Goal: Task Accomplishment & Management: Manage account settings

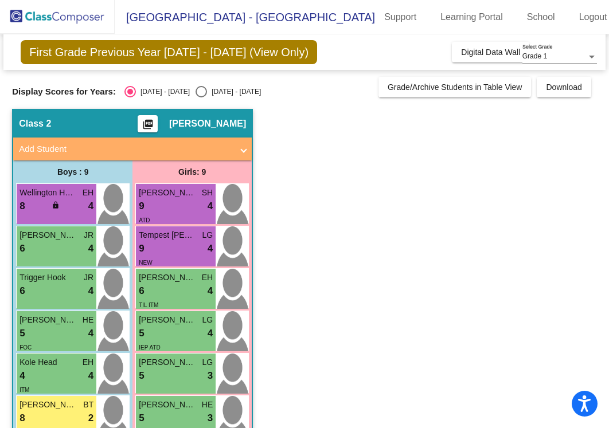
scroll to position [155, 0]
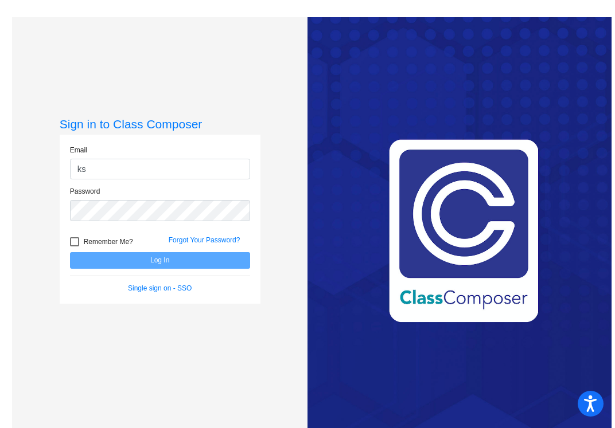
type input "[EMAIL_ADDRESS][DOMAIN_NAME]"
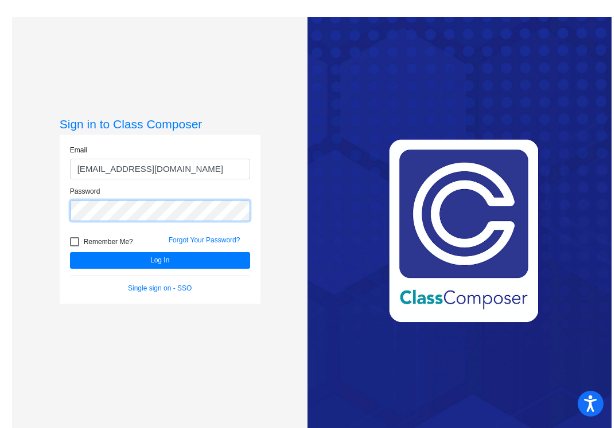
click at [70, 252] on button "Log In" at bounding box center [160, 260] width 180 height 17
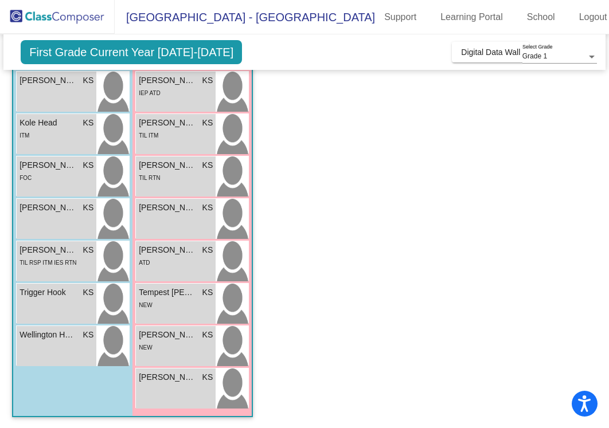
scroll to position [208, 0]
click at [186, 217] on div "[PERSON_NAME] KS lock do_not_disturb_alt" at bounding box center [176, 218] width 80 height 40
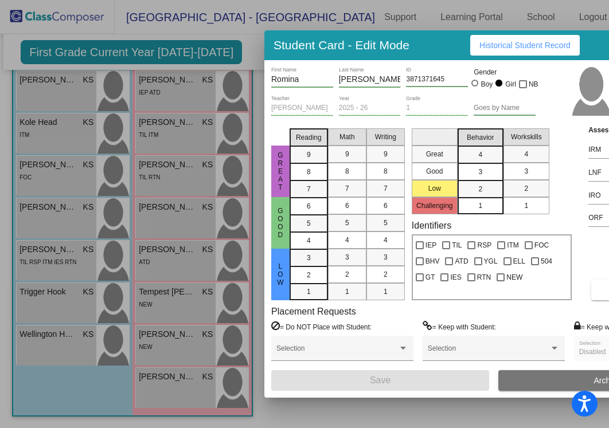
click at [314, 407] on div at bounding box center [304, 214] width 609 height 428
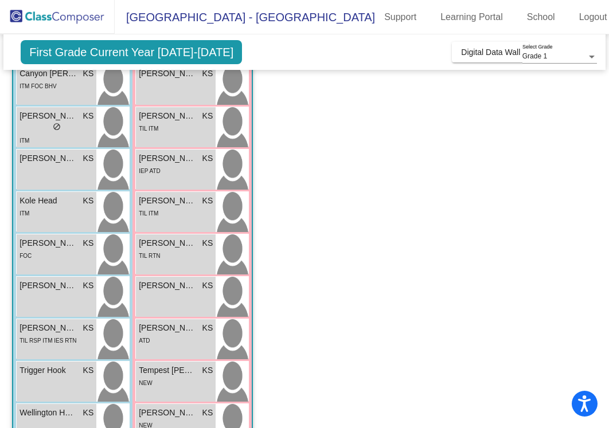
scroll to position [0, 0]
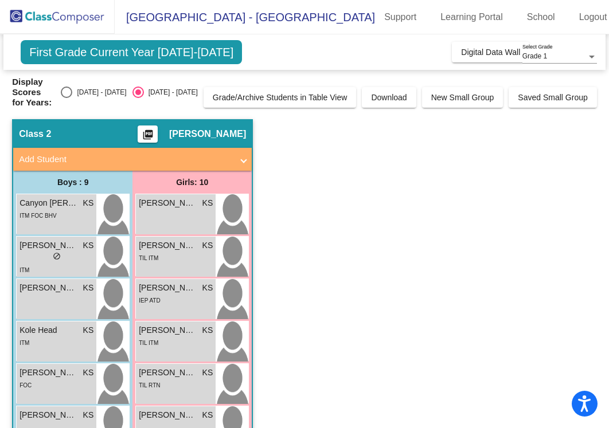
click at [104, 87] on div "[DATE] - [DATE]" at bounding box center [99, 92] width 54 height 10
click at [67, 98] on input "[DATE] - [DATE]" at bounding box center [66, 98] width 1 height 1
radio input "true"
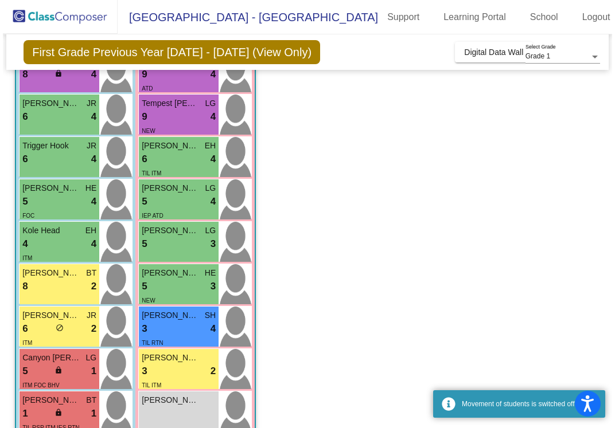
scroll to position [198, 0]
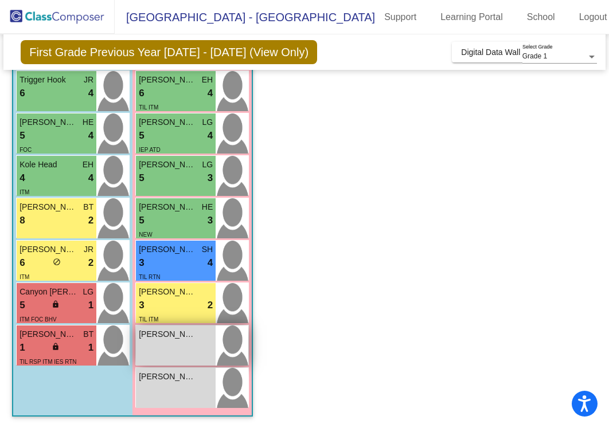
click at [181, 346] on div "[PERSON_NAME] lock do_not_disturb_alt" at bounding box center [176, 346] width 80 height 40
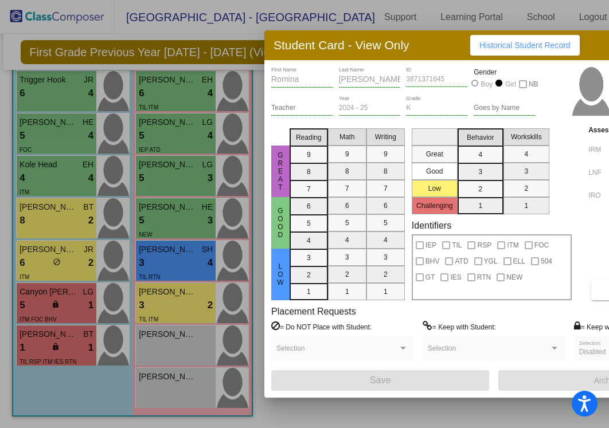
click at [465, 404] on div at bounding box center [304, 214] width 609 height 428
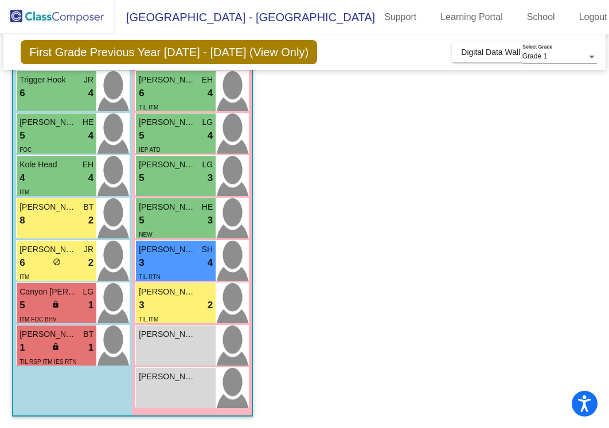
click at [482, 275] on app-classroom "Class 2 picture_as_pdf [PERSON_NAME] Add Student First Name Last Name Student I…" at bounding box center [304, 169] width 585 height 517
click at [587, 15] on link "Logout" at bounding box center [593, 17] width 46 height 18
